Goal: Navigation & Orientation: Find specific page/section

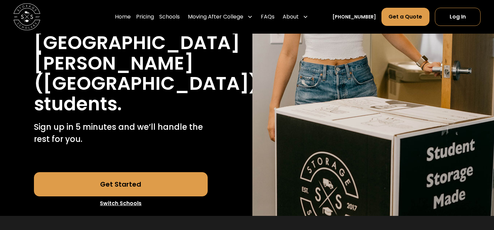
scroll to position [213, 0]
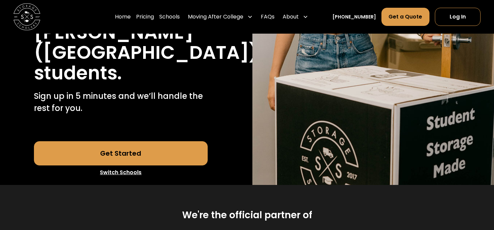
click at [132, 165] on link "Switch Schools" at bounding box center [121, 172] width 174 height 14
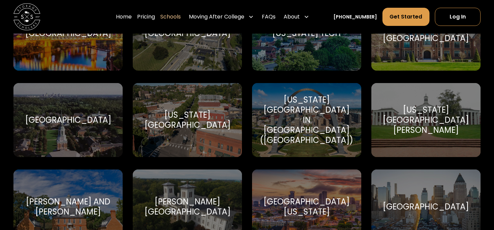
scroll to position [4037, 0]
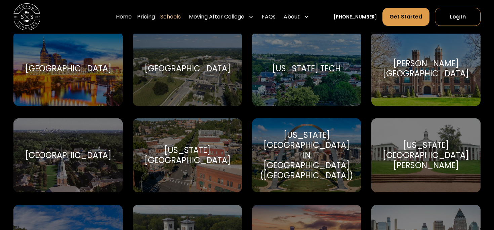
click at [87, 150] on div "[GEOGRAPHIC_DATA]" at bounding box center [68, 155] width 86 height 10
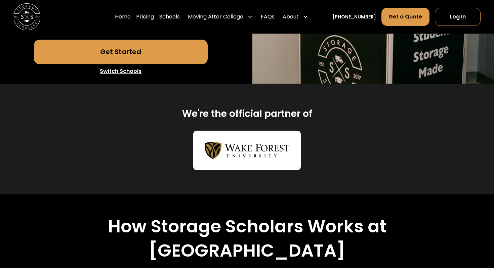
scroll to position [232, 0]
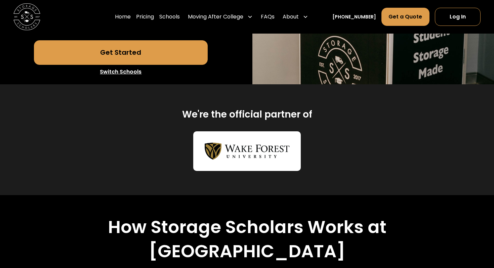
click at [177, 65] on link "Get Started" at bounding box center [121, 52] width 174 height 24
